Goal: Task Accomplishment & Management: Use online tool/utility

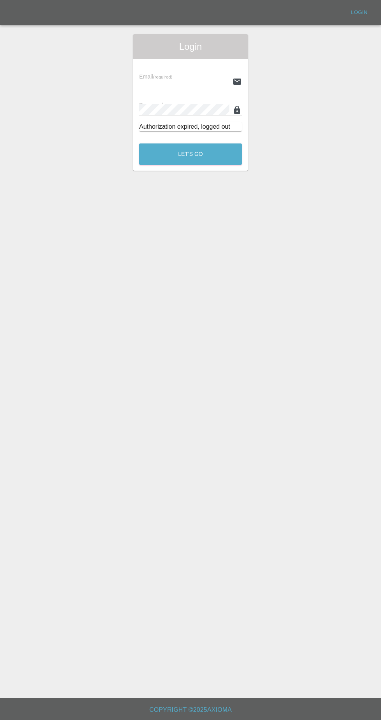
click at [220, 84] on input "text" at bounding box center [184, 81] width 90 height 11
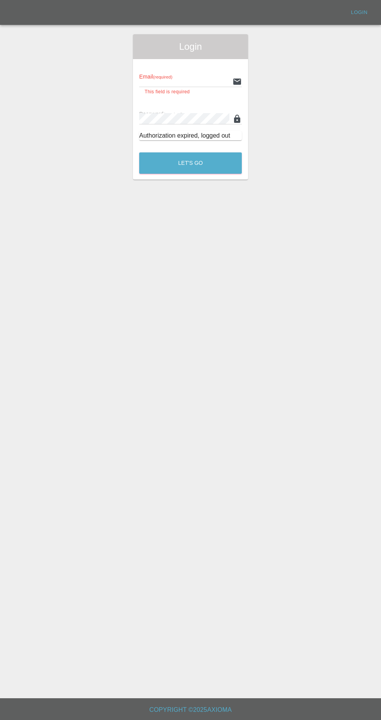
type input "[EMAIL_ADDRESS][DOMAIN_NAME]"
click at [139, 152] on button "Let's Go" at bounding box center [190, 162] width 103 height 21
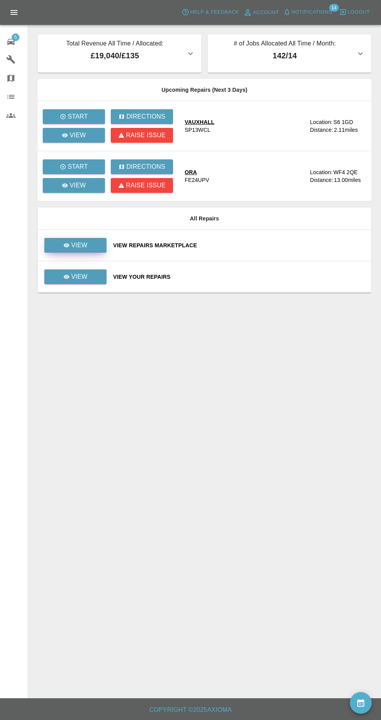
click at [75, 245] on p "View" at bounding box center [79, 245] width 16 height 9
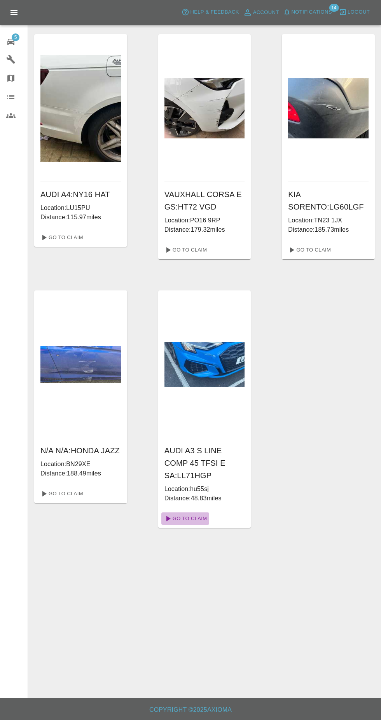
click at [185, 521] on link "Go To Claim" at bounding box center [185, 518] width 48 height 12
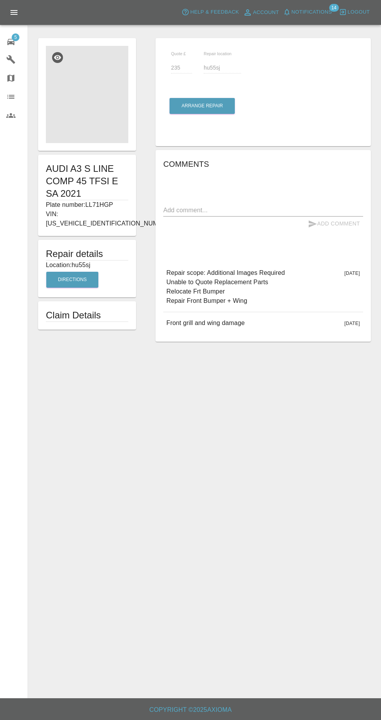
click at [93, 98] on img at bounding box center [87, 94] width 82 height 97
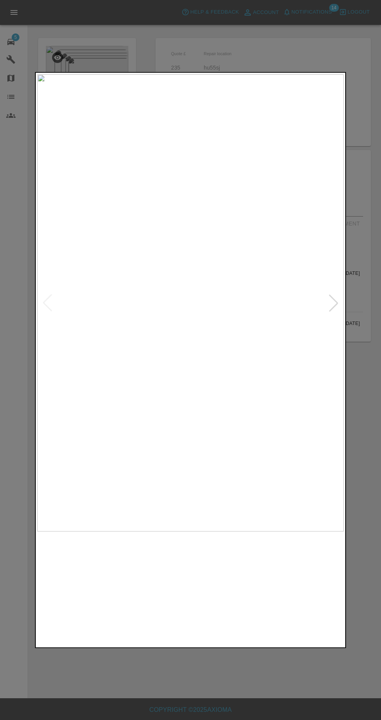
click at [155, 595] on img at bounding box center [152, 588] width 74 height 106
click at [232, 600] on img at bounding box center [229, 588] width 74 height 106
click at [301, 567] on img at bounding box center [307, 588] width 74 height 106
click at [267, 601] on img at bounding box center [231, 588] width 74 height 106
click at [301, 596] on img at bounding box center [320, 588] width 74 height 106
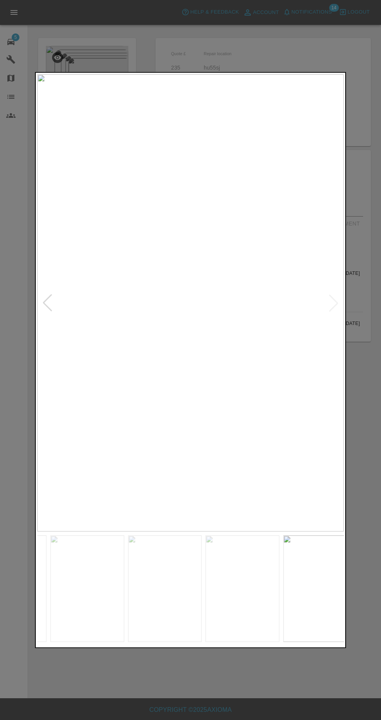
click at [322, 586] on img at bounding box center [320, 588] width 74 height 106
click at [232, 592] on img at bounding box center [243, 588] width 74 height 106
click at [183, 592] on img at bounding box center [165, 588] width 74 height 106
click at [255, 601] on img at bounding box center [243, 588] width 74 height 106
click at [223, 284] on img at bounding box center [190, 302] width 306 height 457
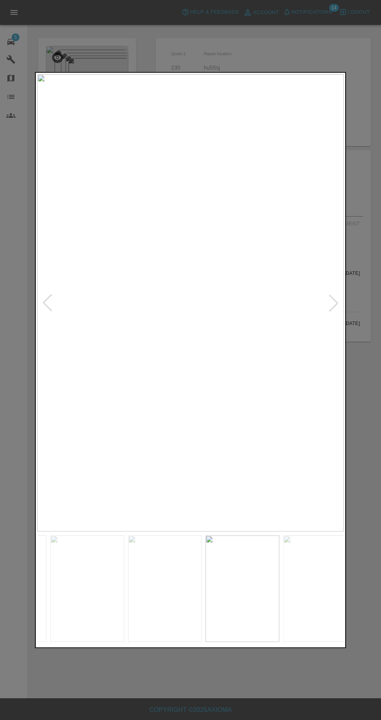
click at [298, 69] on div at bounding box center [190, 360] width 381 height 720
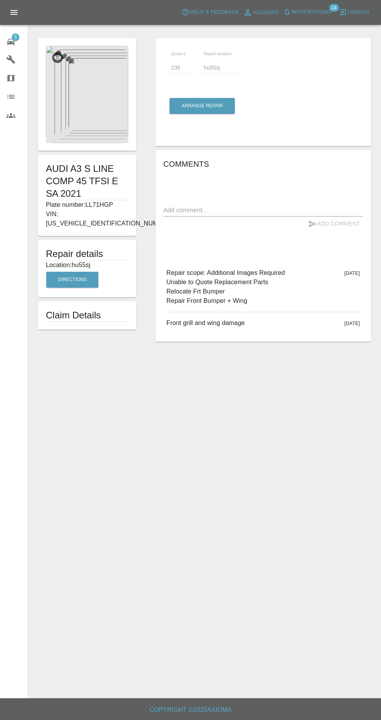
click at [110, 101] on img at bounding box center [87, 94] width 82 height 97
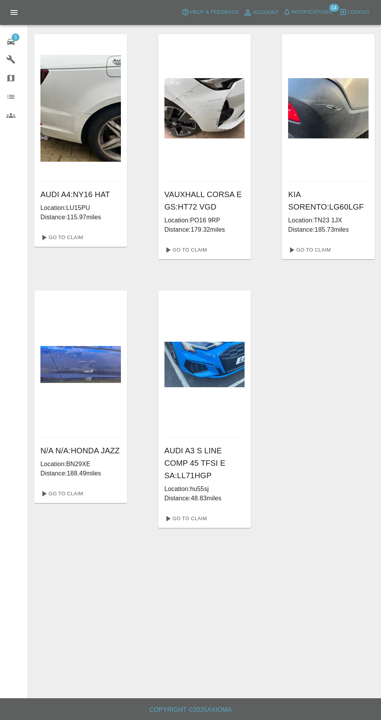
scroll to position [10, 0]
